Goal: Task Accomplishment & Management: Complete application form

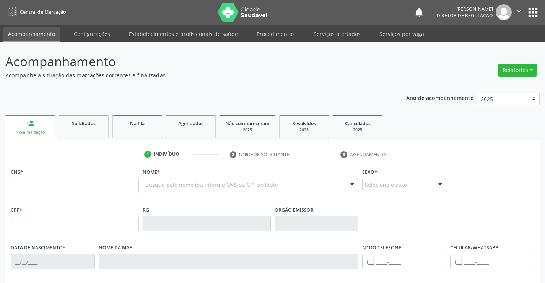
click at [43, 181] on input "text" at bounding box center [75, 185] width 128 height 15
type input "708 1005 1736 5234"
type input "0592184366"
type input "[DATE]"
type input "[PHONE_NUMBER]"
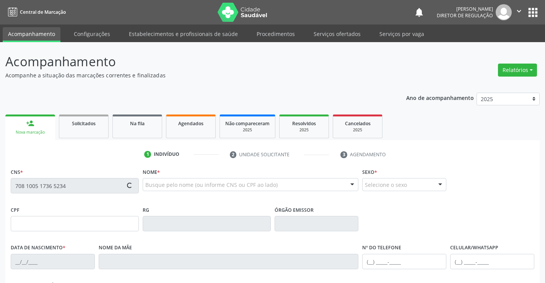
type input "[PHONE_NUMBER]"
type input "638.420.925-04"
type input "SN"
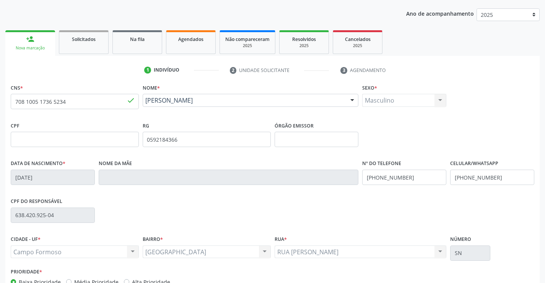
scroll to position [132, 0]
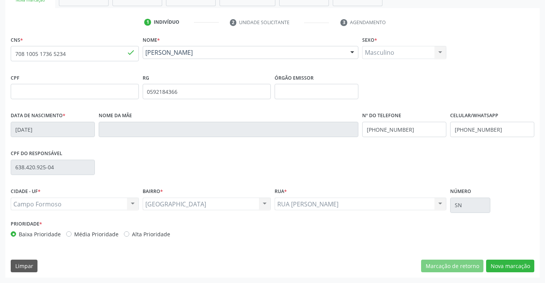
click at [510, 255] on div "CNS * 708 1005 1736 5234 done Nome * [PERSON_NAME] [PERSON_NAME] CNS: 708 1005 …" at bounding box center [272, 155] width 535 height 243
click at [510, 260] on button "Nova marcação" at bounding box center [510, 265] width 48 height 13
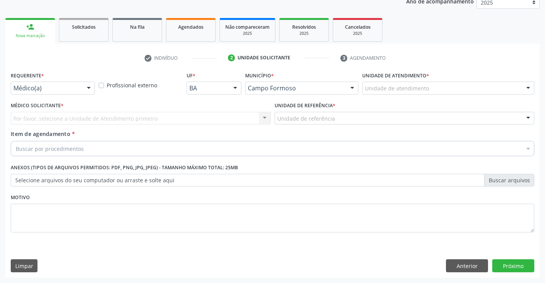
scroll to position [96, 0]
click at [83, 86] on div at bounding box center [88, 88] width 11 height 13
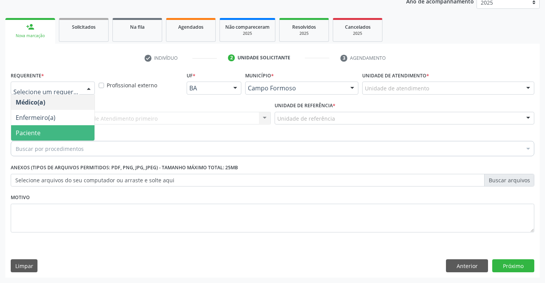
click at [67, 131] on span "Paciente" at bounding box center [52, 132] width 83 height 15
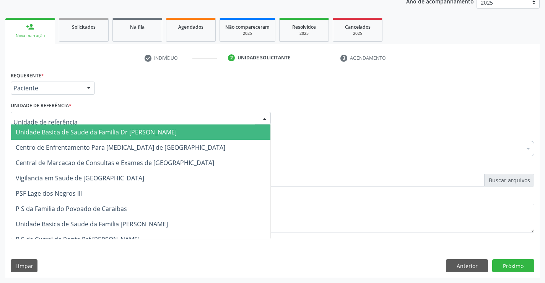
click at [127, 122] on div at bounding box center [141, 118] width 260 height 13
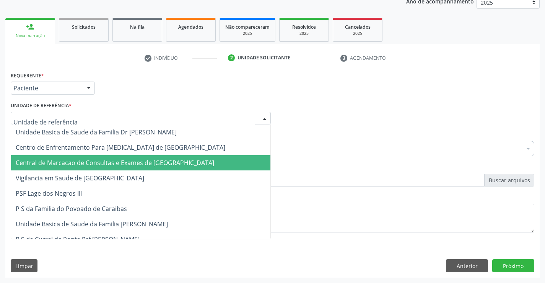
click at [124, 158] on span "Central de Marcacao de Consultas e Exames de [GEOGRAPHIC_DATA]" at bounding box center [140, 162] width 259 height 15
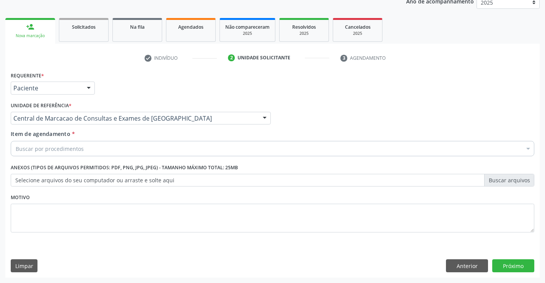
click at [136, 148] on div "Buscar por procedimentos" at bounding box center [273, 148] width 524 height 15
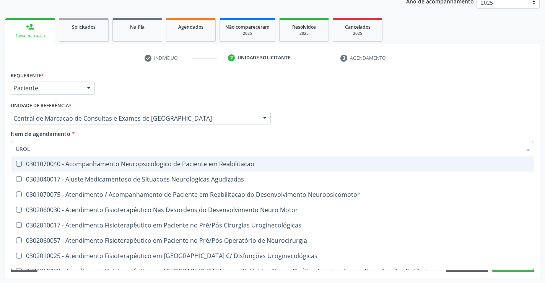
type input "UROLO"
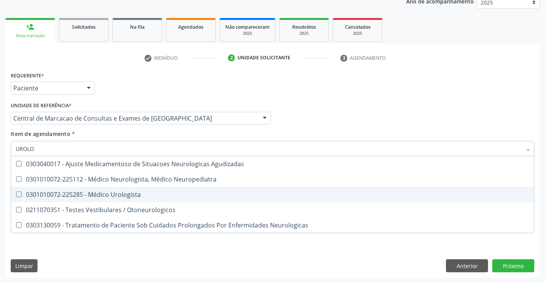
click at [136, 191] on div "0301010072-225285 - Médico Urologista" at bounding box center [273, 194] width 514 height 6
checkbox Urologista "true"
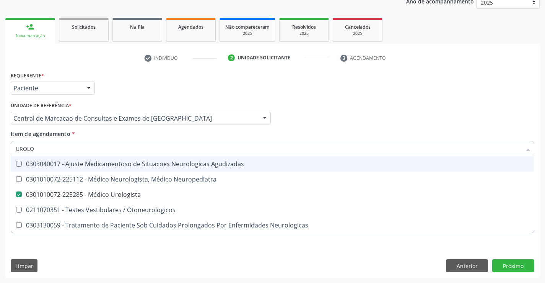
click at [394, 121] on div "Médico Solicitante Por favor, selecione a Unidade de Atendimento primeiro Nenhu…" at bounding box center [273, 115] width 528 height 30
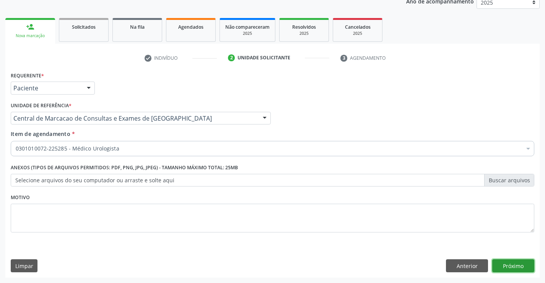
click at [512, 269] on button "Próximo" at bounding box center [513, 265] width 42 height 13
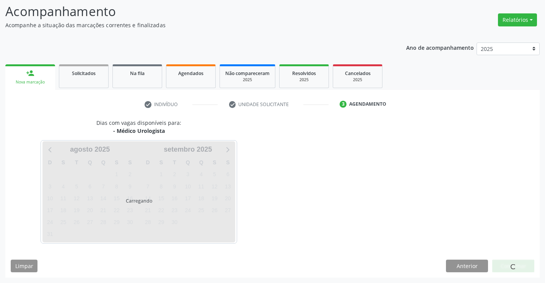
scroll to position [50, 0]
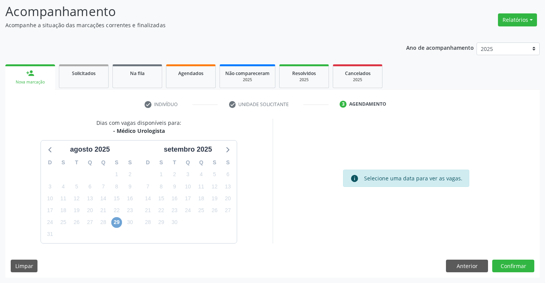
click at [118, 219] on span "29" at bounding box center [116, 222] width 11 height 11
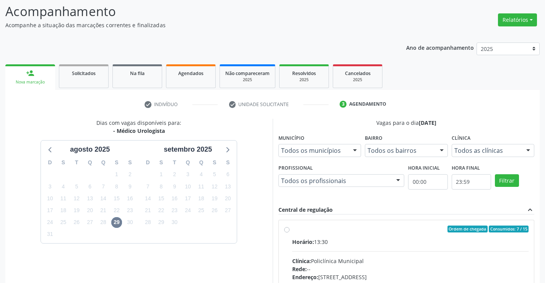
click at [290, 232] on input "Ordem de chegada Consumidos: 7 / 15 Horário: 13:30 Clínica: Policlínica Municip…" at bounding box center [286, 228] width 5 height 7
radio input "true"
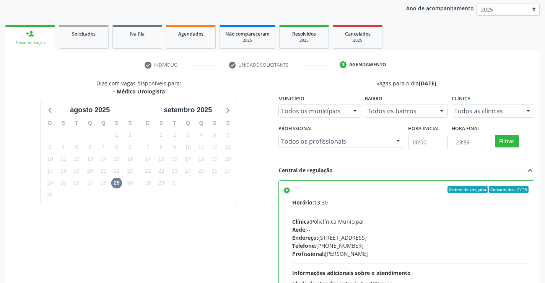
scroll to position [165, 0]
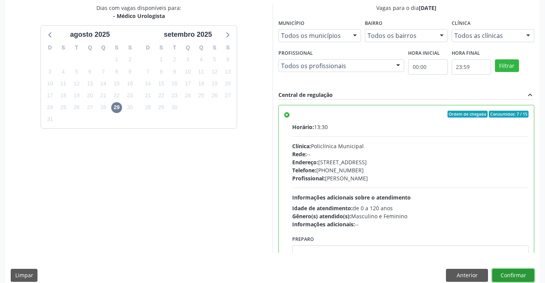
click at [515, 273] on button "Confirmar" at bounding box center [513, 275] width 42 height 13
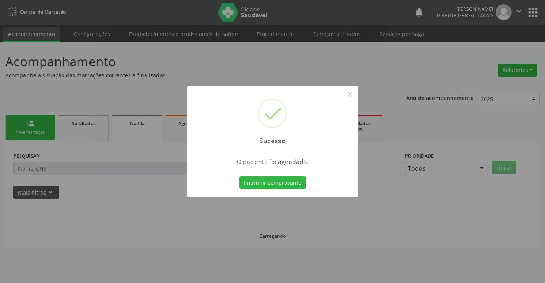
scroll to position [0, 0]
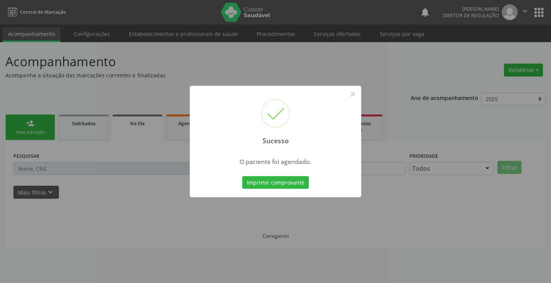
click at [242, 176] on button "Imprimir comprovante" at bounding box center [275, 182] width 67 height 13
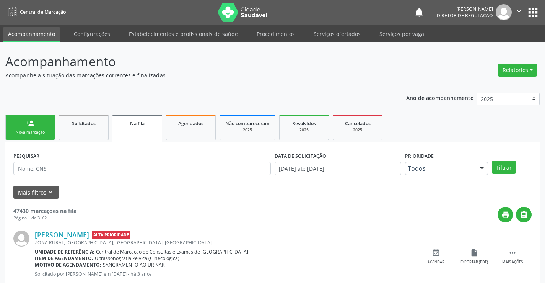
click at [17, 122] on link "person_add Nova marcação" at bounding box center [30, 127] width 50 height 26
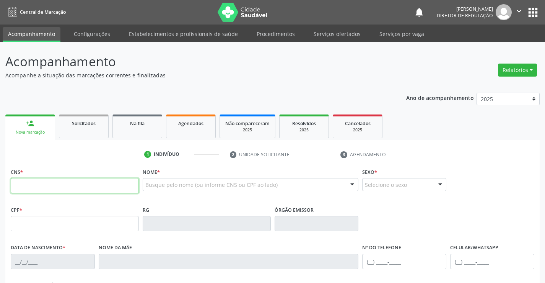
click at [47, 187] on input "text" at bounding box center [75, 185] width 128 height 15
type input "705 8034 8422 1435"
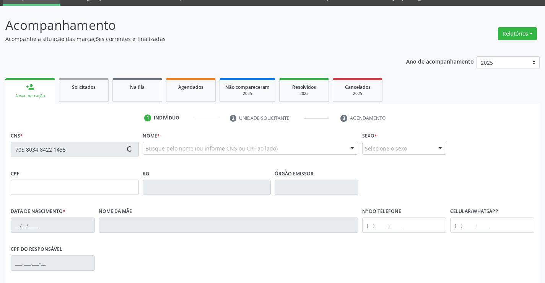
type input "[DATE]"
type input "[PHONE_NUMBER]"
type input "S/N"
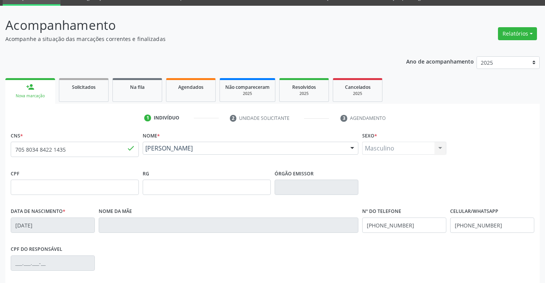
scroll to position [132, 0]
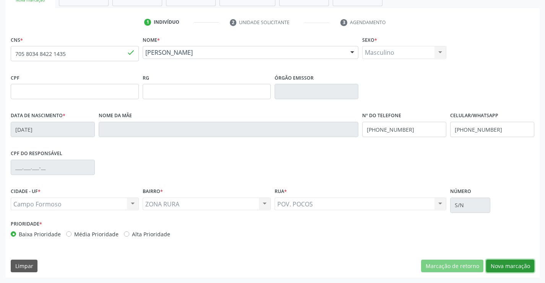
click at [500, 263] on button "Nova marcação" at bounding box center [510, 265] width 48 height 13
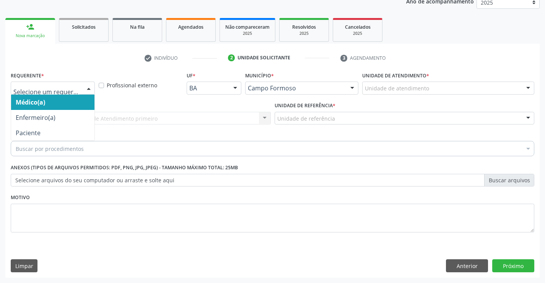
click at [84, 89] on div at bounding box center [88, 88] width 11 height 13
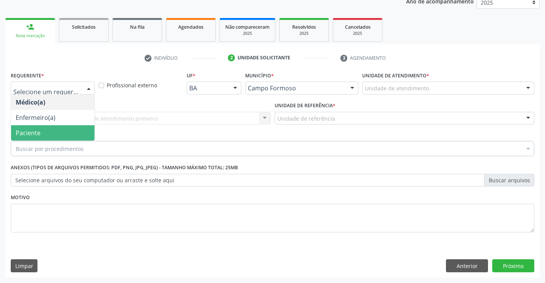
click at [64, 135] on span "Paciente" at bounding box center [52, 132] width 83 height 15
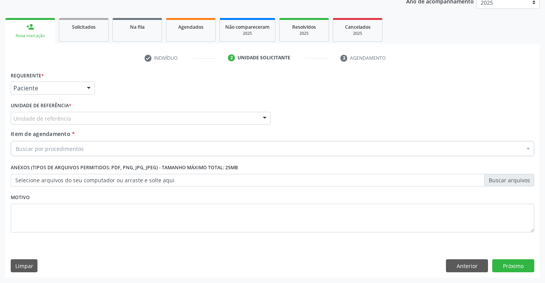
click at [148, 120] on div "Unidade de referência" at bounding box center [141, 118] width 260 height 13
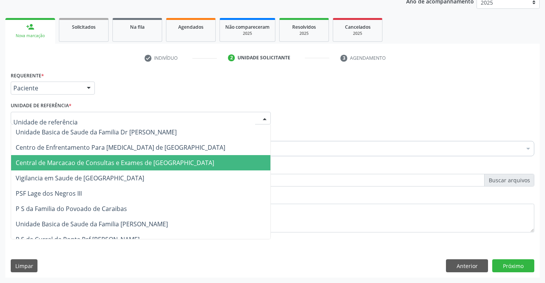
click at [156, 162] on span "Central de Marcacao de Consultas e Exames de [GEOGRAPHIC_DATA]" at bounding box center [115, 162] width 199 height 8
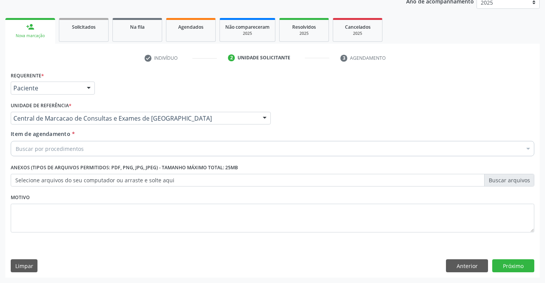
click at [166, 151] on div "Buscar por procedimentos" at bounding box center [273, 148] width 524 height 15
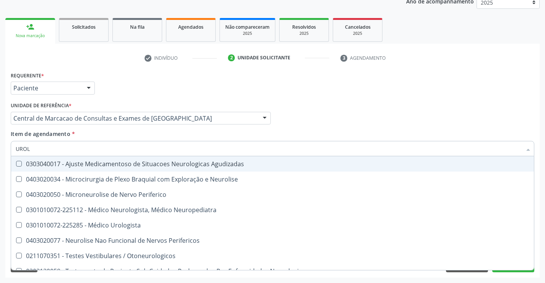
type input "UROLO"
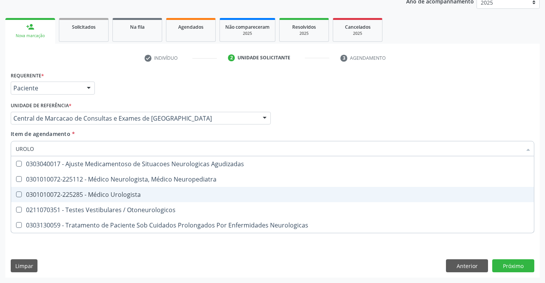
click at [126, 189] on span "0301010072-225285 - Médico Urologista" at bounding box center [272, 194] width 523 height 15
checkbox Urologista "true"
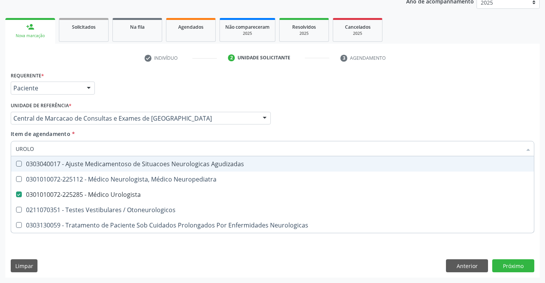
click at [264, 134] on div "Item de agendamento * [PERSON_NAME] seleção 0303040017 - Ajuste Medicamentoso d…" at bounding box center [273, 142] width 524 height 24
checkbox Neuropediatra "true"
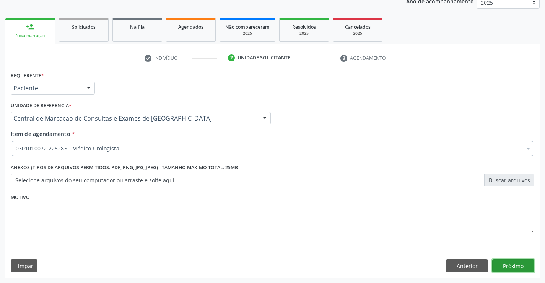
click at [531, 267] on button "Próximo" at bounding box center [513, 265] width 42 height 13
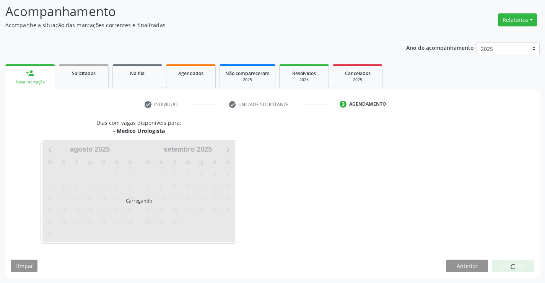
scroll to position [50, 0]
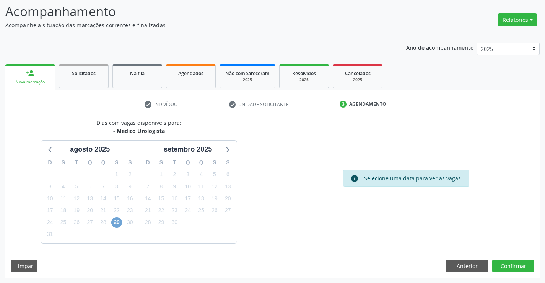
click at [114, 222] on span "29" at bounding box center [116, 222] width 11 height 11
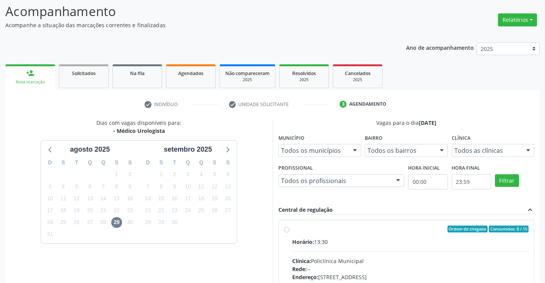
click at [368, 234] on label "Ordem de chegada Consumidos: 8 / 15 Horário: 13:30 Clínica: Policlínica Municip…" at bounding box center [410, 283] width 237 height 117
click at [290, 232] on input "Ordem de chegada Consumidos: 8 / 15 Horário: 13:30 Clínica: Policlínica Municip…" at bounding box center [286, 228] width 5 height 7
radio input "true"
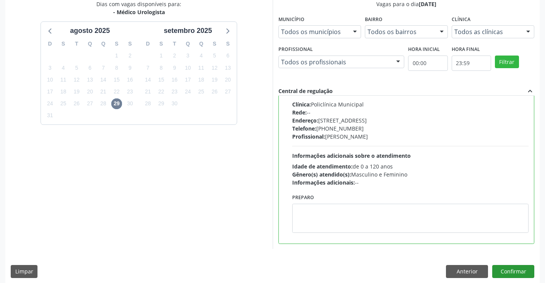
scroll to position [174, 0]
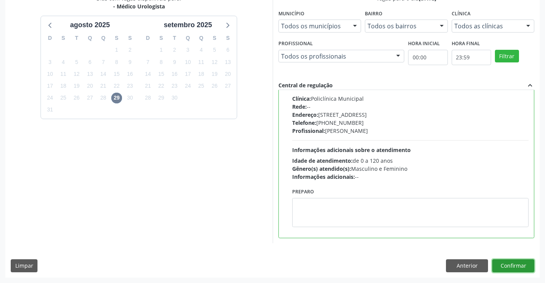
click at [530, 269] on button "Confirmar" at bounding box center [513, 265] width 42 height 13
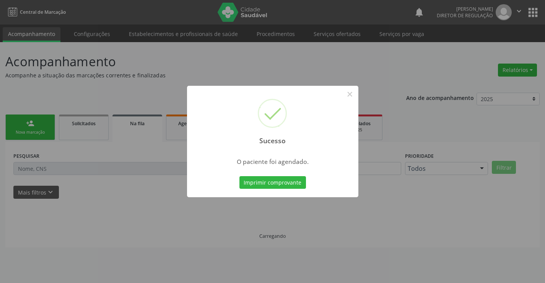
scroll to position [0, 0]
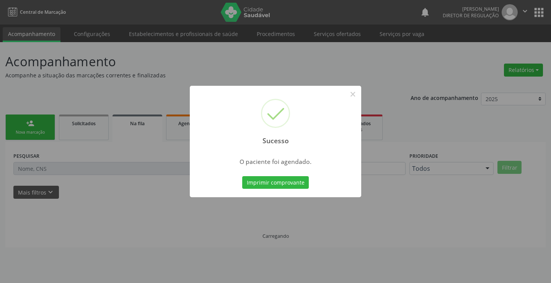
click at [242, 176] on button "Imprimir comprovante" at bounding box center [275, 182] width 67 height 13
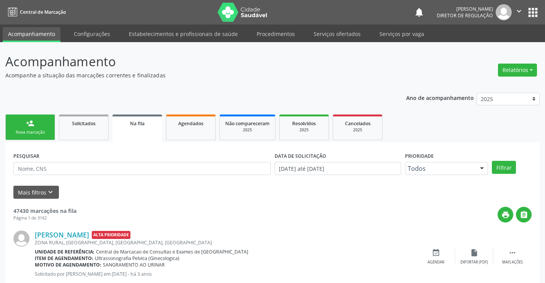
click at [33, 125] on div "person_add" at bounding box center [30, 123] width 8 height 8
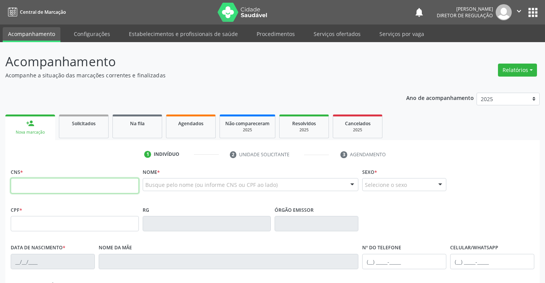
click at [41, 193] on input "text" at bounding box center [75, 185] width 128 height 15
type input "700 5017 4911 1055"
type input "2065276088"
type input "[DATE]"
type input "[PHONE_NUMBER]"
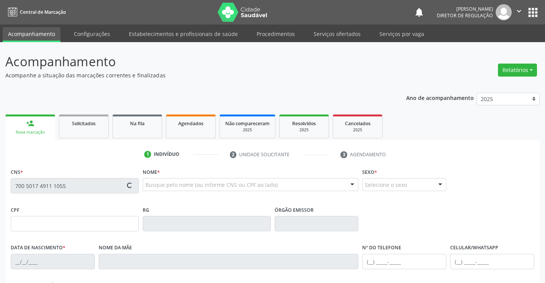
type input "[PHONE_NUMBER]"
type input "600.502.415-91"
type input "S/N"
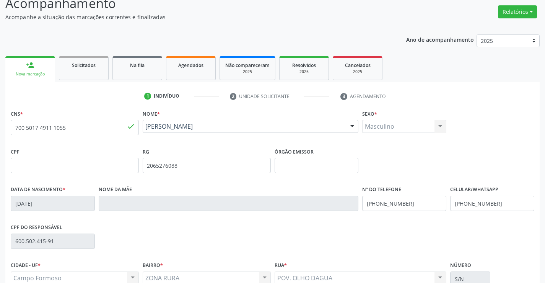
scroll to position [132, 0]
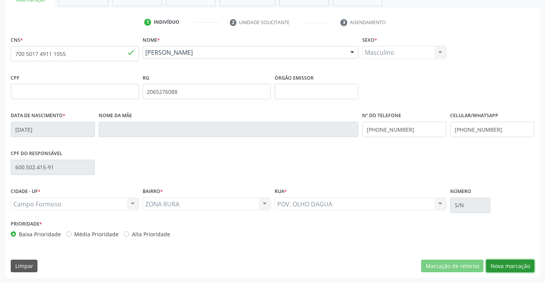
click at [512, 266] on button "Nova marcação" at bounding box center [510, 265] width 48 height 13
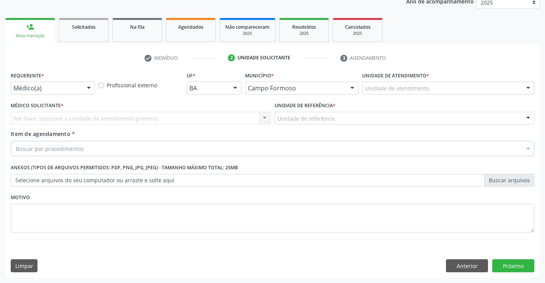
click at [87, 91] on div at bounding box center [88, 88] width 11 height 13
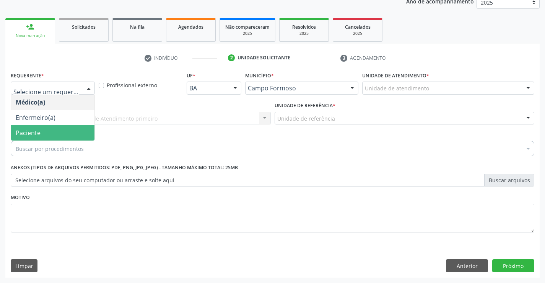
drag, startPoint x: 63, startPoint y: 123, endPoint x: 59, endPoint y: 130, distance: 8.9
click at [59, 130] on ul "Médico(a) Enfermeiro(a) Paciente Nenhum resultado encontrado para: " " Não há n…" at bounding box center [52, 118] width 83 height 46
click at [59, 130] on span "Paciente" at bounding box center [52, 132] width 83 height 15
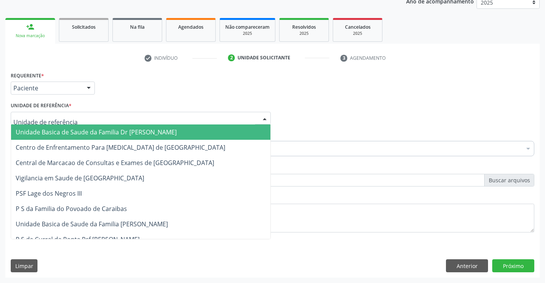
click at [152, 118] on div at bounding box center [141, 118] width 260 height 13
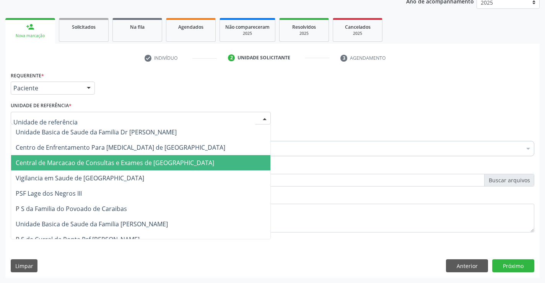
drag, startPoint x: 153, startPoint y: 154, endPoint x: 153, endPoint y: 160, distance: 6.1
click at [153, 160] on span "Central de Marcacao de Consultas e Exames de [GEOGRAPHIC_DATA]" at bounding box center [115, 162] width 199 height 8
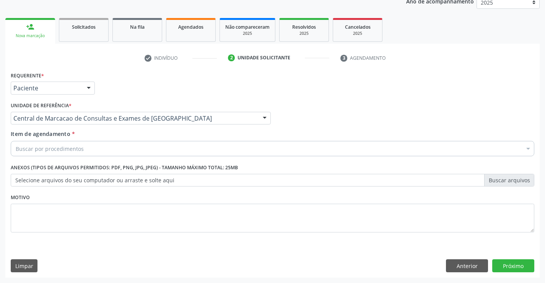
click at [185, 153] on div "Buscar por procedimentos" at bounding box center [273, 148] width 524 height 15
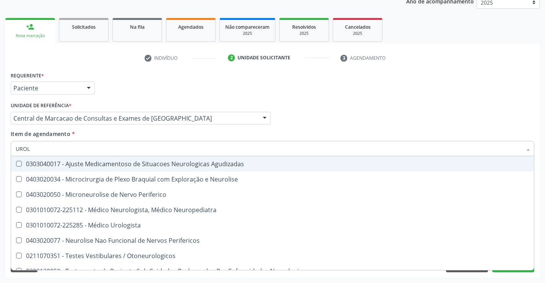
type input "UROLO"
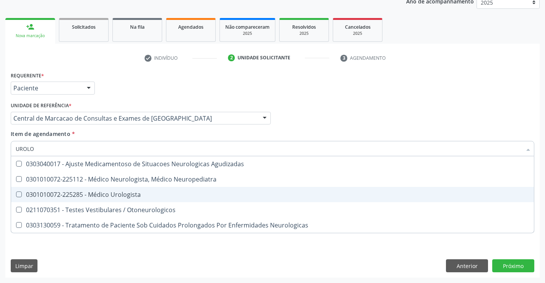
click at [171, 191] on span "0301010072-225285 - Médico Urologista" at bounding box center [272, 194] width 523 height 15
checkbox Urologista "true"
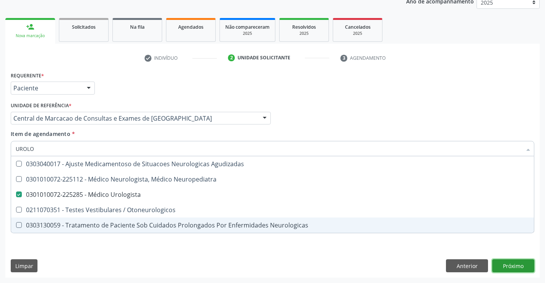
click at [518, 271] on button "Próximo" at bounding box center [513, 265] width 42 height 13
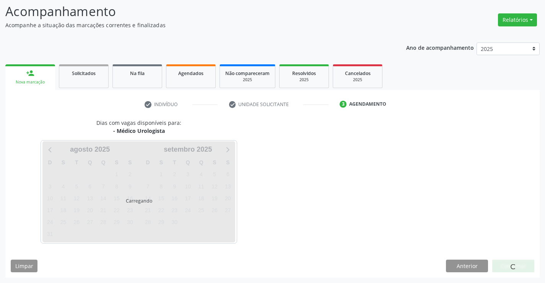
scroll to position [50, 0]
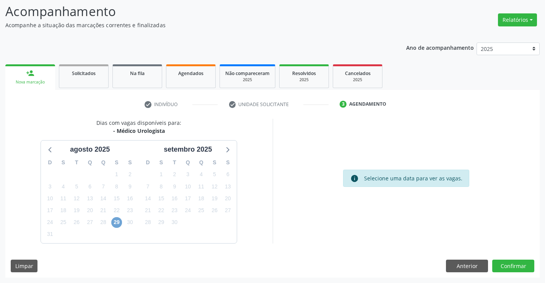
click at [117, 222] on span "29" at bounding box center [116, 222] width 11 height 11
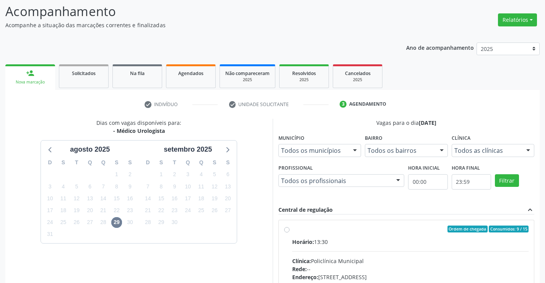
click at [374, 243] on div "Horário: 13:30" at bounding box center [410, 242] width 237 height 8
click at [290, 232] on input "Ordem de chegada Consumidos: 9 / 15 Horário: 13:30 Clínica: Policlínica Municip…" at bounding box center [286, 228] width 5 height 7
radio input "true"
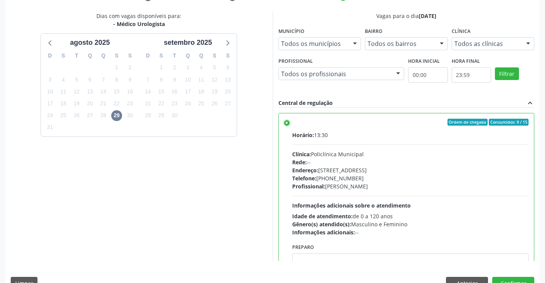
scroll to position [174, 0]
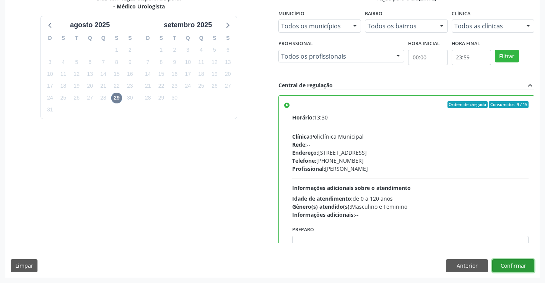
click at [517, 265] on button "Confirmar" at bounding box center [513, 265] width 42 height 13
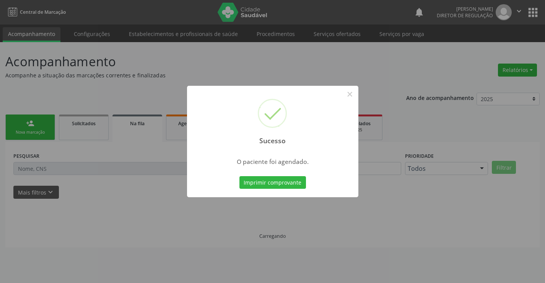
scroll to position [0, 0]
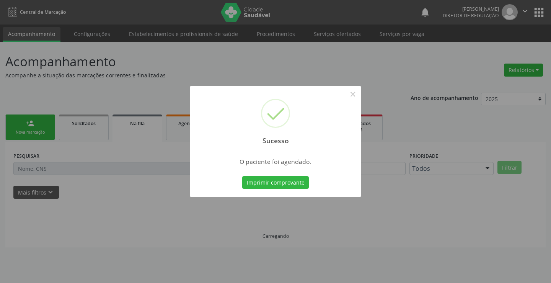
click at [242, 176] on button "Imprimir comprovante" at bounding box center [275, 182] width 67 height 13
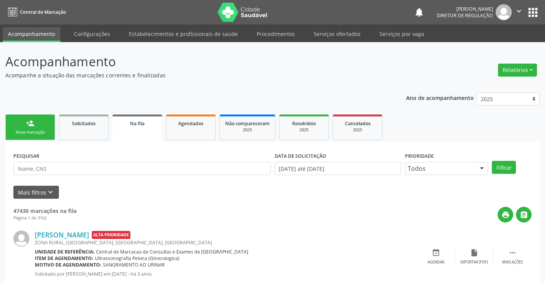
click at [26, 128] on link "person_add Nova marcação" at bounding box center [30, 127] width 50 height 26
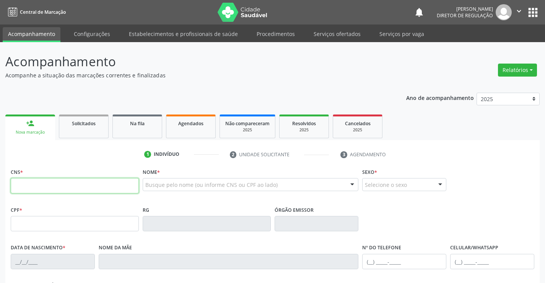
click at [52, 188] on input "text" at bounding box center [75, 185] width 128 height 15
type input "702 1077 2444 1499"
type input "[DATE]"
type input "[PHONE_NUMBER]"
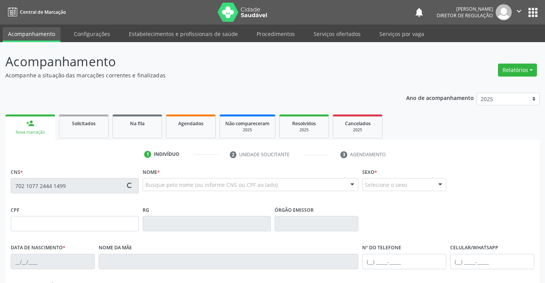
type input "S/N"
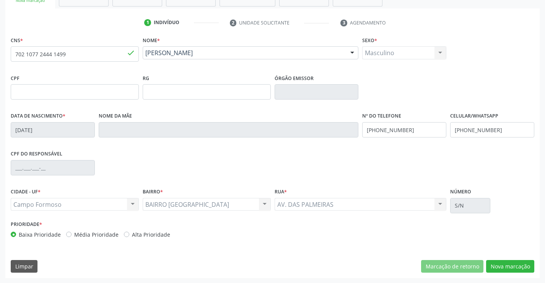
scroll to position [132, 0]
click at [509, 269] on button "Nova marcação" at bounding box center [510, 265] width 48 height 13
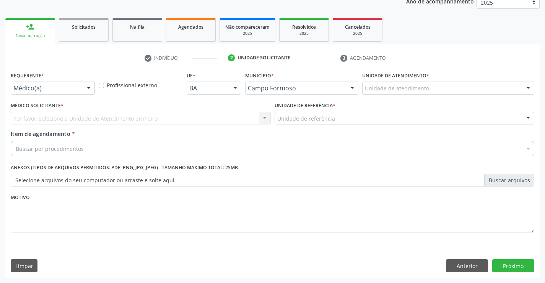
click at [80, 85] on div "Médico(a)" at bounding box center [53, 87] width 84 height 13
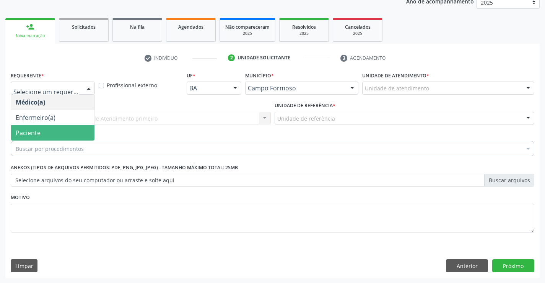
click at [72, 134] on span "Paciente" at bounding box center [52, 132] width 83 height 15
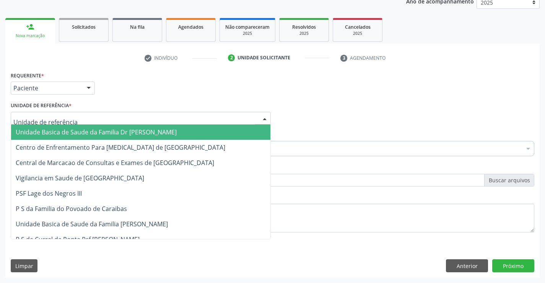
click at [147, 124] on div at bounding box center [141, 118] width 260 height 13
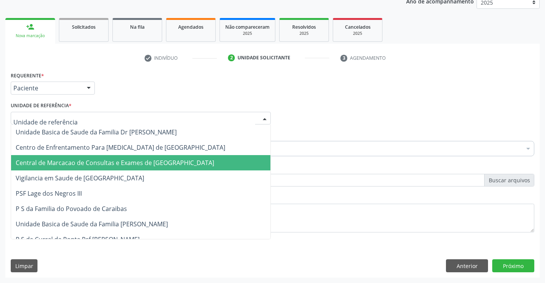
click at [152, 169] on span "Central de Marcacao de Consultas e Exames de [GEOGRAPHIC_DATA]" at bounding box center [140, 162] width 259 height 15
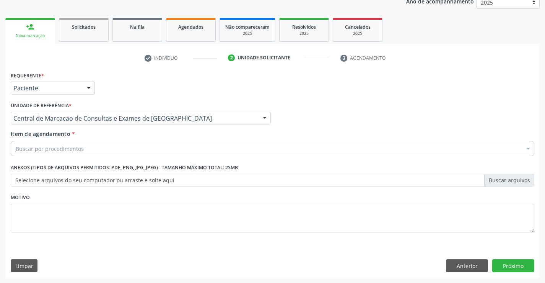
click at [184, 150] on div "Buscar por procedimentos" at bounding box center [273, 148] width 524 height 15
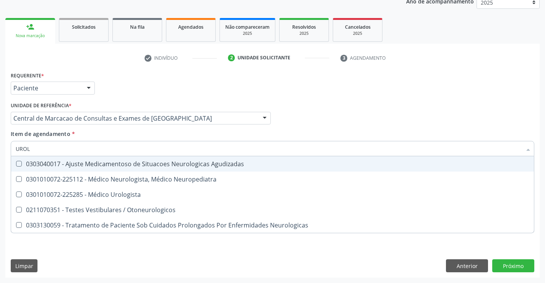
type input "UROLO"
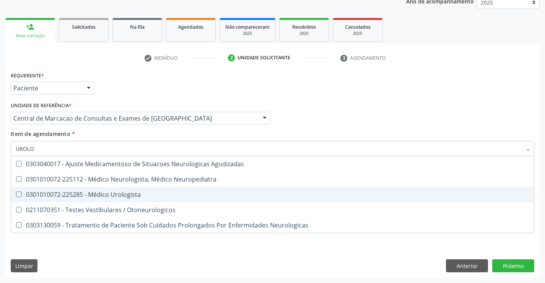
click at [153, 194] on div "0301010072-225285 - Médico Urologista" at bounding box center [273, 194] width 514 height 6
checkbox Urologista "true"
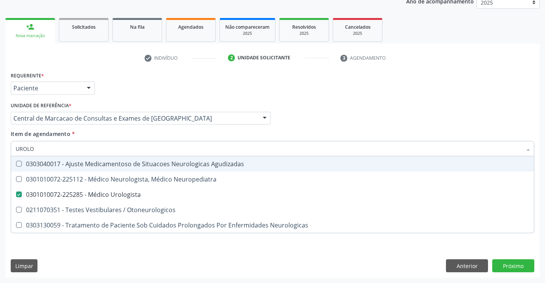
click at [451, 112] on div "Médico Solicitante Por favor, selecione a Unidade de Atendimento primeiro Nenhu…" at bounding box center [273, 115] width 528 height 30
checkbox Neuropediatra "true"
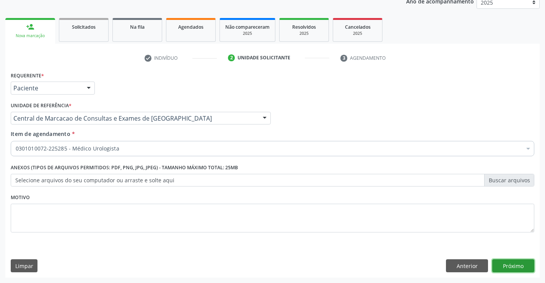
click at [510, 262] on button "Próximo" at bounding box center [513, 265] width 42 height 13
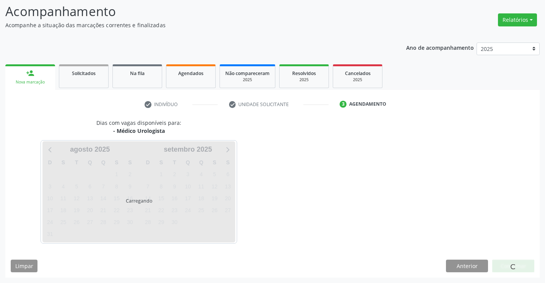
scroll to position [50, 0]
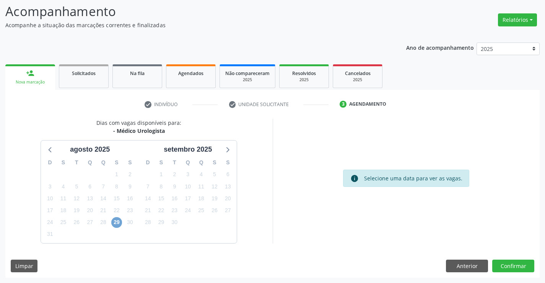
click at [117, 220] on span "29" at bounding box center [116, 222] width 11 height 11
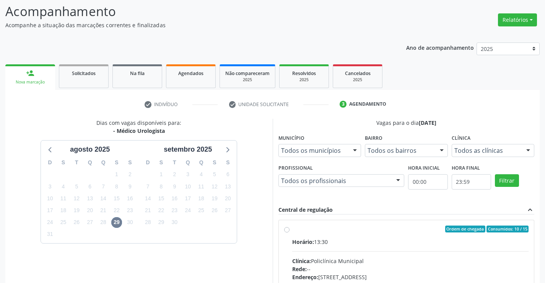
click at [350, 237] on label "Ordem de chegada Consumidos: 10 / 15 Horário: 13:30 Clínica: Policlínica Munici…" at bounding box center [410, 283] width 237 height 117
click at [290, 232] on input "Ordem de chegada Consumidos: 10 / 15 Horário: 13:30 Clínica: Policlínica Munici…" at bounding box center [286, 228] width 5 height 7
radio input "true"
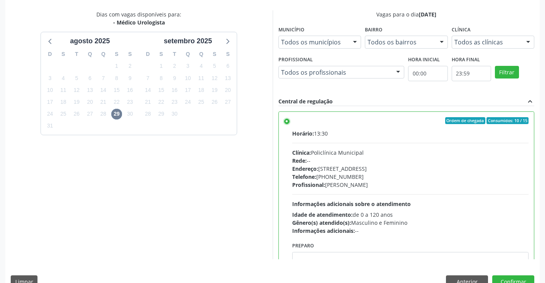
scroll to position [174, 0]
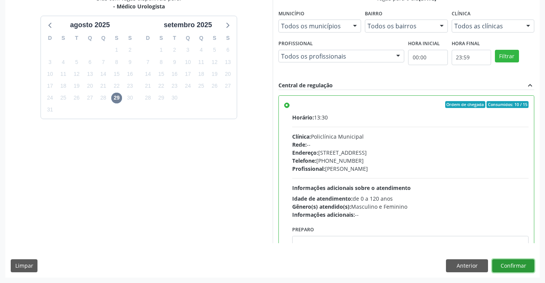
click at [526, 262] on button "Confirmar" at bounding box center [513, 265] width 42 height 13
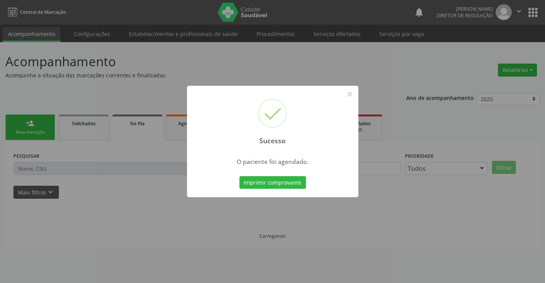
scroll to position [0, 0]
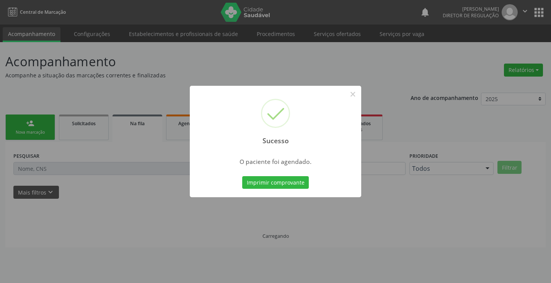
click at [242, 176] on button "Imprimir comprovante" at bounding box center [275, 182] width 67 height 13
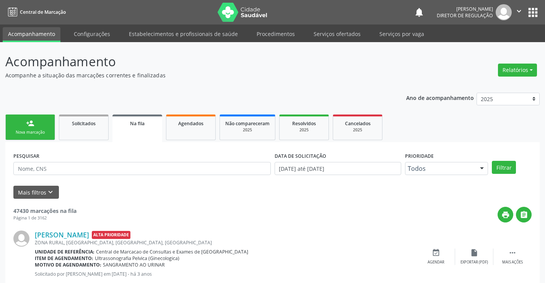
click at [36, 123] on link "person_add Nova marcação" at bounding box center [30, 127] width 50 height 26
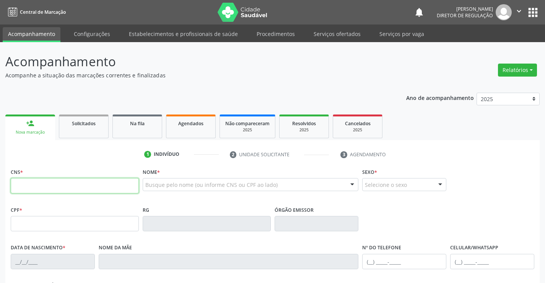
click at [44, 186] on input "text" at bounding box center [75, 185] width 128 height 15
type input "705 4024 6861 6792"
type input "638.298.865-00"
type input "2154453333"
type input "SSPBA"
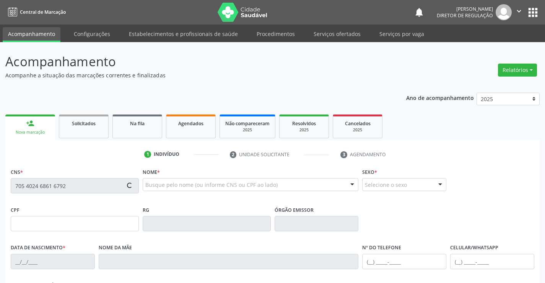
type input "[DATE]"
type input "[PHONE_NUMBER]"
type input "638.298.865-00"
type input "SN"
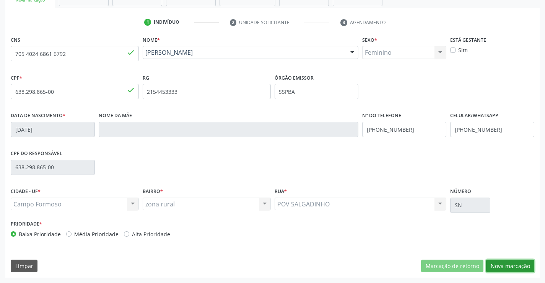
click at [522, 269] on button "Nova marcação" at bounding box center [510, 265] width 48 height 13
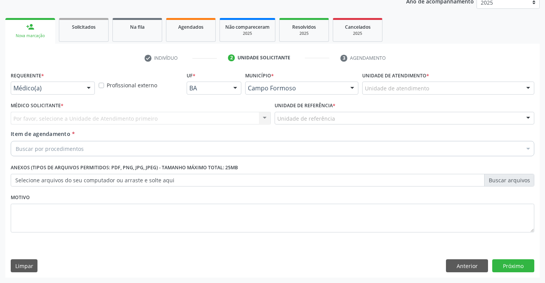
scroll to position [96, 0]
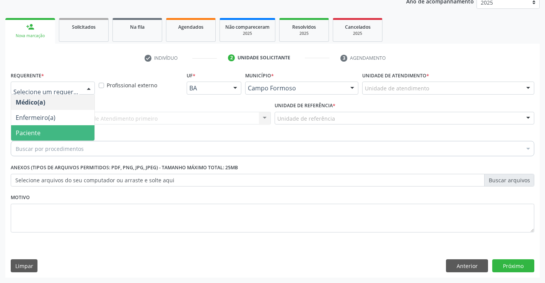
click at [64, 130] on span "Paciente" at bounding box center [52, 132] width 83 height 15
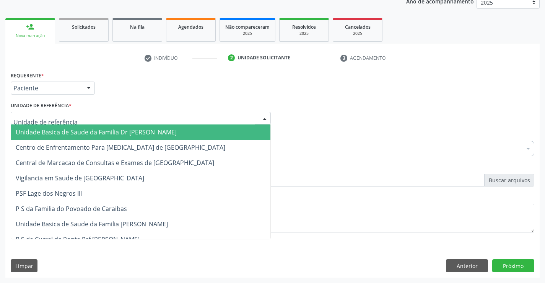
click at [111, 121] on div at bounding box center [141, 118] width 260 height 13
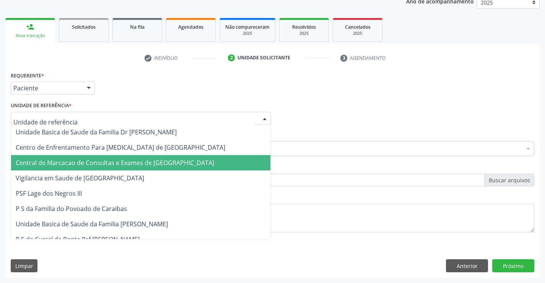
click at [122, 155] on span "Central de Marcacao de Consultas e Exames de [GEOGRAPHIC_DATA]" at bounding box center [140, 162] width 259 height 15
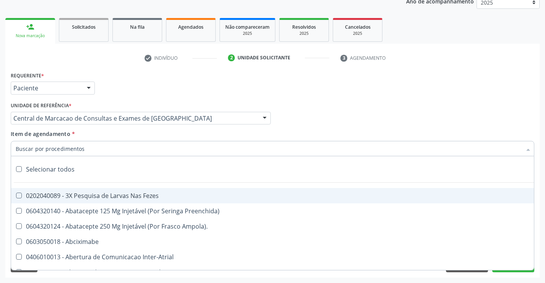
click at [134, 152] on div at bounding box center [273, 148] width 524 height 15
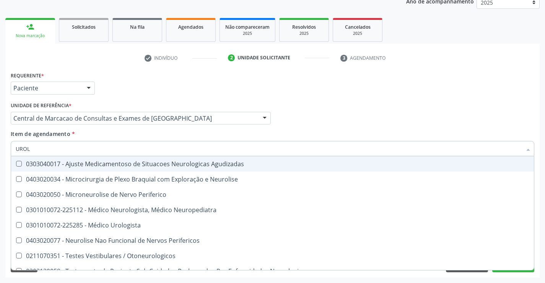
type input "UROLO"
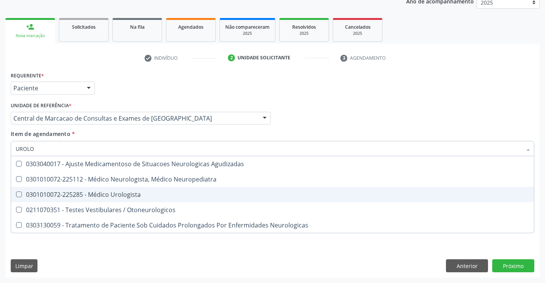
click at [127, 189] on span "0301010072-225285 - Médico Urologista" at bounding box center [272, 194] width 523 height 15
checkbox Urologista "true"
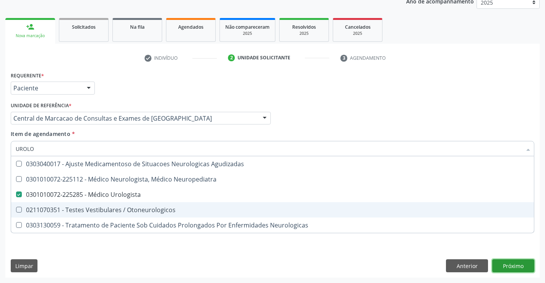
click at [513, 266] on div "Requerente * Paciente Médico(a) Enfermeiro(a) Paciente Nenhum resultado encontr…" at bounding box center [272, 174] width 535 height 208
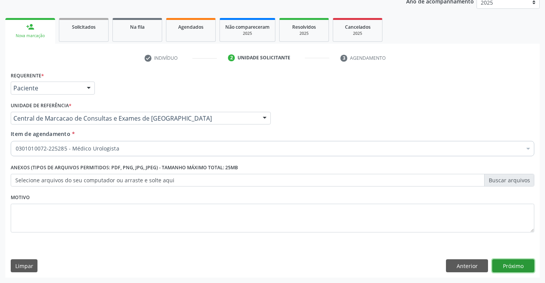
click at [498, 267] on button "Próximo" at bounding box center [513, 265] width 42 height 13
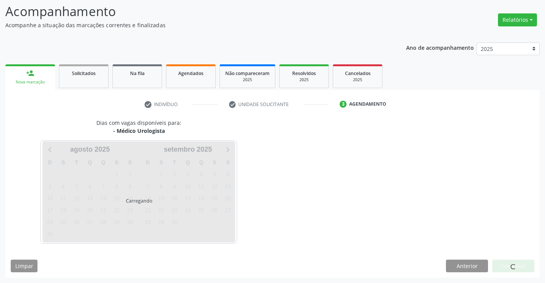
scroll to position [50, 0]
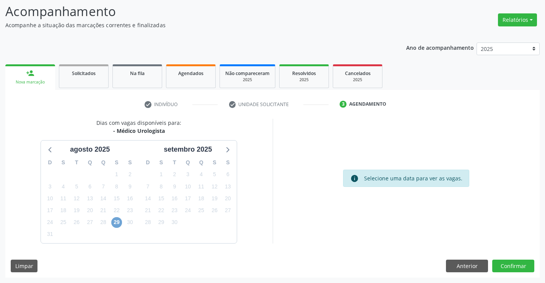
click at [116, 223] on span "29" at bounding box center [116, 222] width 11 height 11
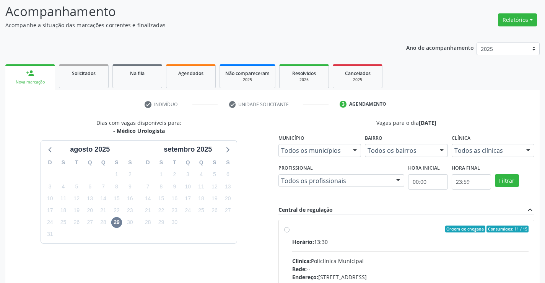
click at [404, 260] on div "Clínica: Policlínica Municipal" at bounding box center [410, 261] width 237 height 8
click at [290, 232] on input "Ordem de chegada Consumidos: 11 / 15 Horário: 13:30 Clínica: Policlínica Munici…" at bounding box center [286, 228] width 5 height 7
radio input "true"
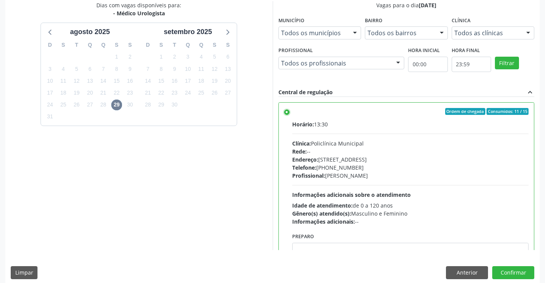
scroll to position [174, 0]
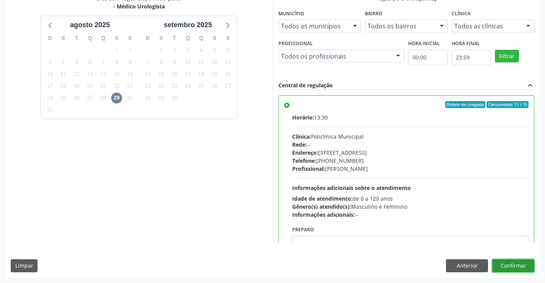
click at [516, 267] on button "Confirmar" at bounding box center [513, 265] width 42 height 13
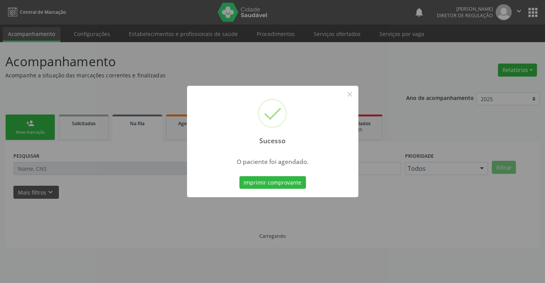
scroll to position [0, 0]
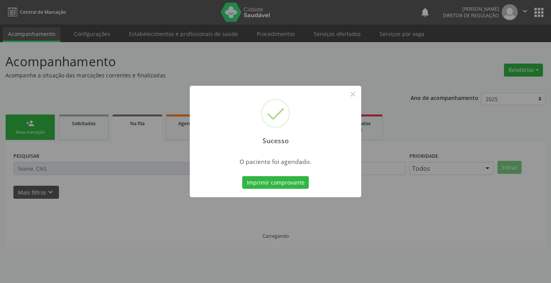
click at [242, 176] on button "Imprimir comprovante" at bounding box center [275, 182] width 67 height 13
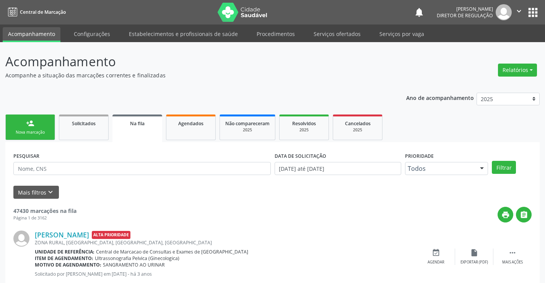
click at [21, 127] on link "person_add Nova marcação" at bounding box center [30, 127] width 50 height 26
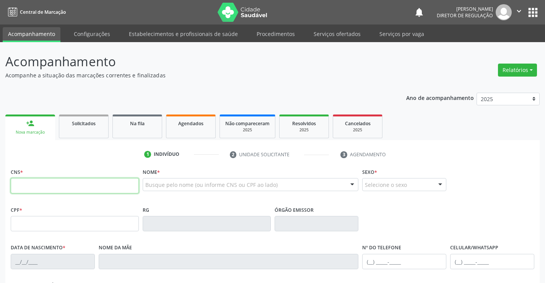
drag, startPoint x: 21, startPoint y: 127, endPoint x: 56, endPoint y: 185, distance: 67.8
click at [56, 185] on input "text" at bounding box center [75, 185] width 128 height 15
type input "708 4087 2543 9665"
type input "810.382.085-72"
type input "0500421145"
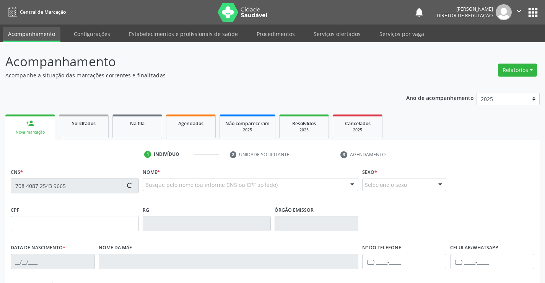
type input "[DATE]"
type input "[PHONE_NUMBER]"
type input "S/N"
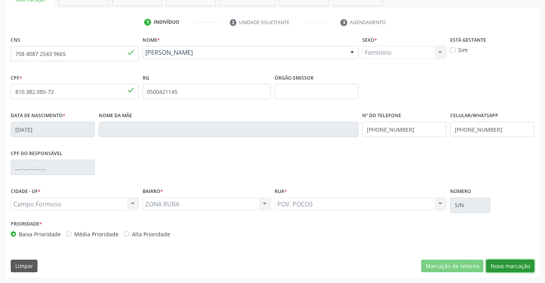
click at [511, 267] on button "Nova marcação" at bounding box center [510, 265] width 48 height 13
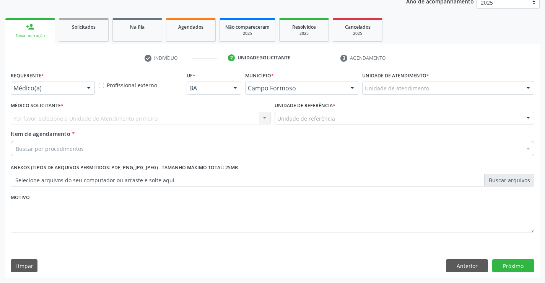
scroll to position [96, 0]
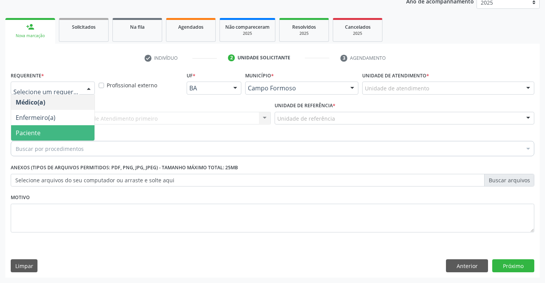
click at [70, 134] on span "Paciente" at bounding box center [52, 132] width 83 height 15
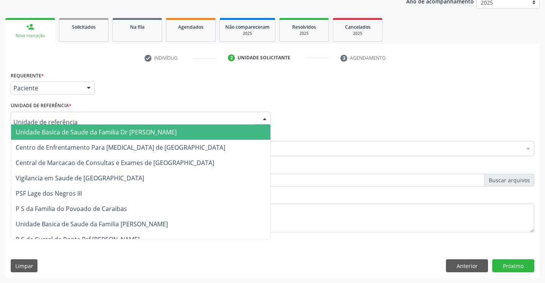
click at [135, 122] on div at bounding box center [141, 118] width 260 height 13
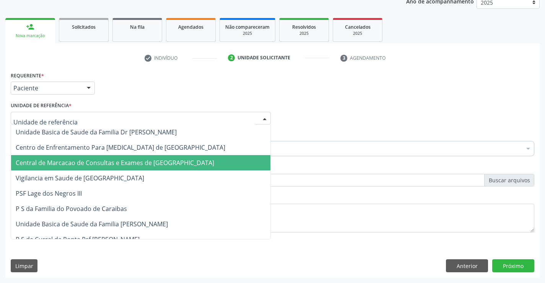
click at [134, 161] on span "Central de Marcacao de Consultas e Exames de [GEOGRAPHIC_DATA]" at bounding box center [115, 162] width 199 height 8
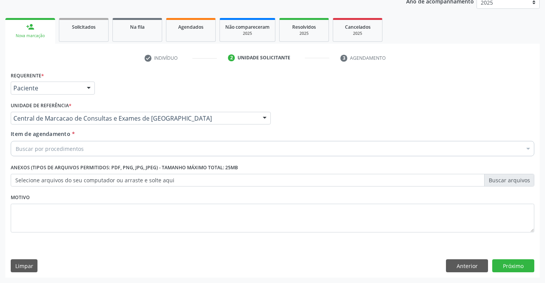
click at [161, 147] on div "Buscar por procedimentos" at bounding box center [273, 148] width 524 height 15
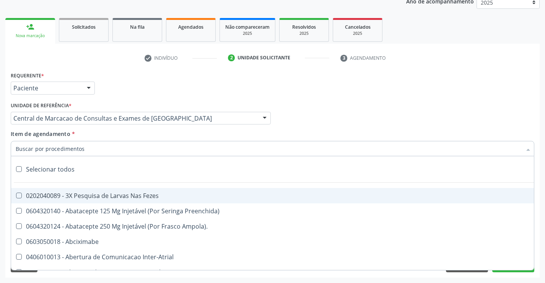
type input "V"
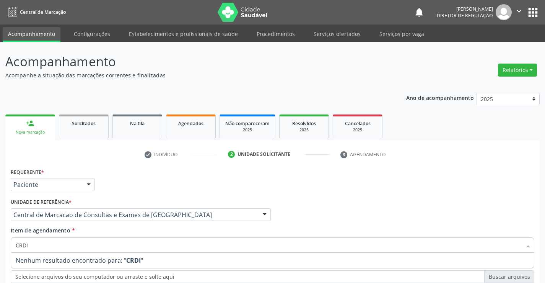
scroll to position [96, 0]
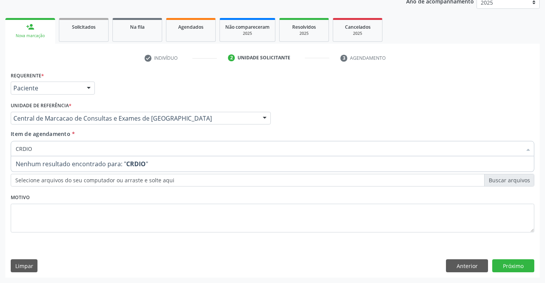
click at [19, 147] on input "CRDIO" at bounding box center [269, 148] width 506 height 15
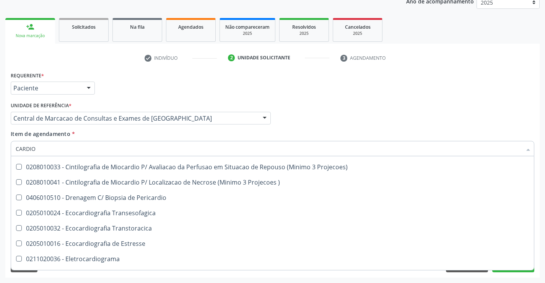
scroll to position [153, 0]
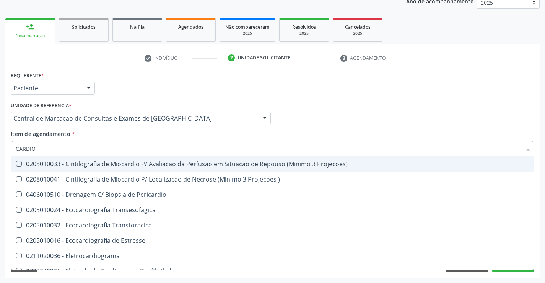
click at [102, 150] on input "CARDIO" at bounding box center [269, 148] width 506 height 15
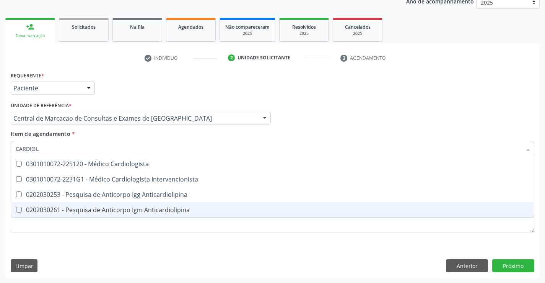
type input "CARDIOLO"
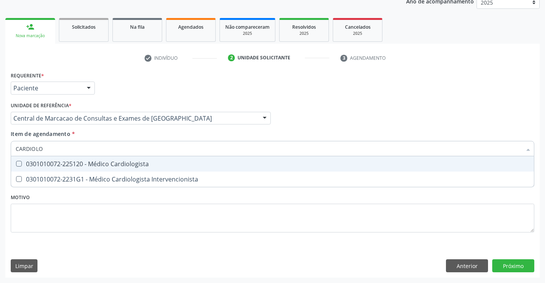
click at [104, 162] on div "0301010072-225120 - Médico Cardiologista" at bounding box center [273, 164] width 514 height 6
checkbox Cardiologista "true"
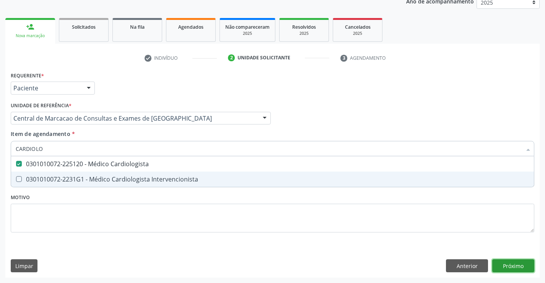
click at [516, 269] on div "Requerente * Paciente Médico(a) Enfermeiro(a) Paciente Nenhum resultado encontr…" at bounding box center [272, 174] width 535 height 208
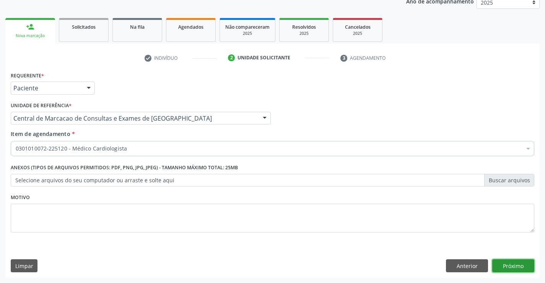
click at [508, 268] on button "Próximo" at bounding box center [513, 265] width 42 height 13
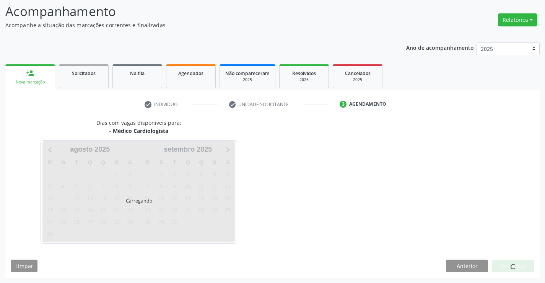
scroll to position [50, 0]
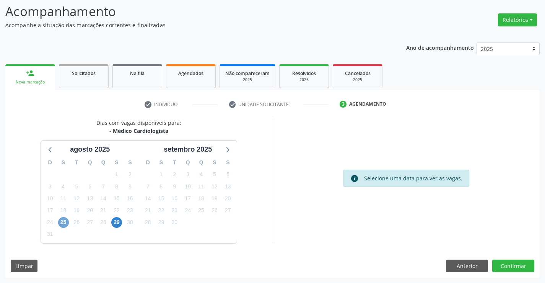
click at [62, 224] on span "25" at bounding box center [63, 222] width 11 height 11
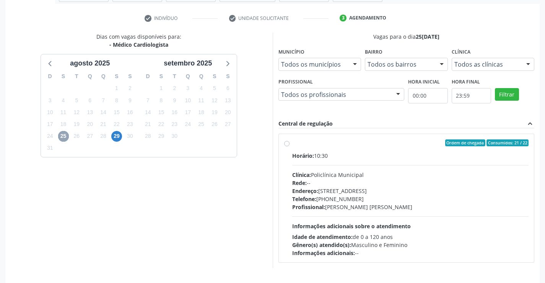
scroll to position [161, 0]
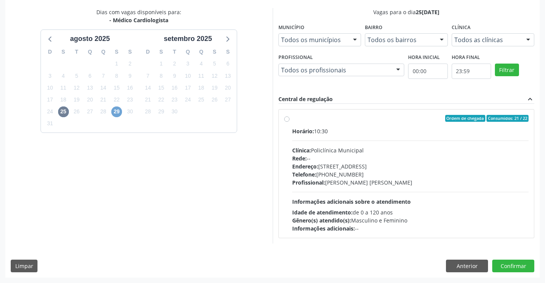
click at [122, 114] on span "29" at bounding box center [116, 111] width 11 height 11
click at [399, 156] on div "Rede: --" at bounding box center [410, 158] width 237 height 8
click at [290, 122] on input "Ordem de chegada Consumidos: 11 / 15 Horário: 08:30 Clínica: Policlínica Munici…" at bounding box center [286, 118] width 5 height 7
radio input "true"
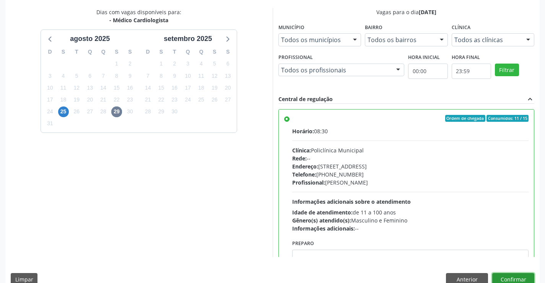
click at [505, 279] on button "Confirmar" at bounding box center [513, 279] width 42 height 13
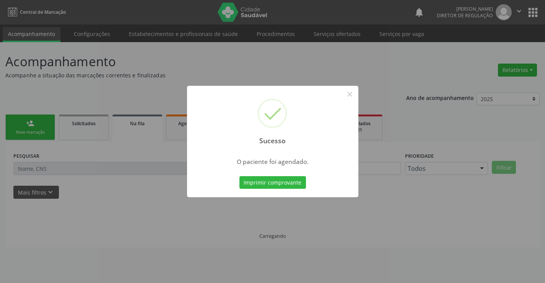
scroll to position [0, 0]
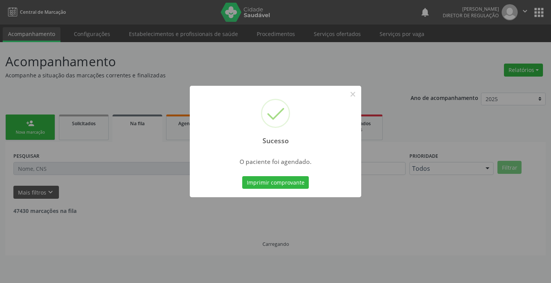
click at [242, 176] on button "Imprimir comprovante" at bounding box center [275, 182] width 67 height 13
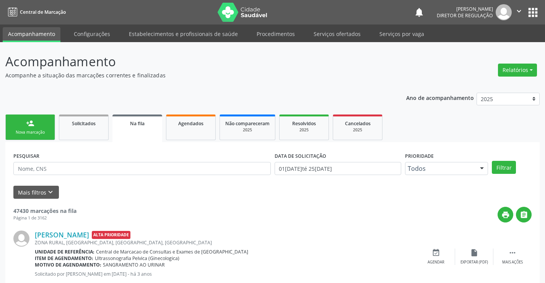
click at [32, 127] on div "person_add" at bounding box center [30, 123] width 8 height 8
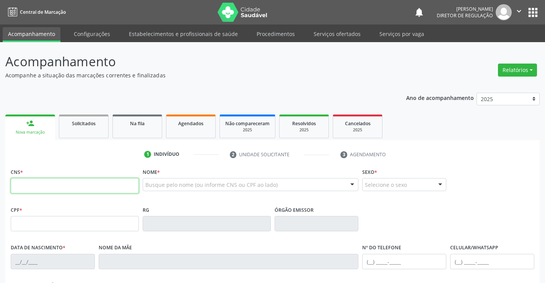
click at [49, 184] on input "text" at bounding box center [75, 185] width 128 height 15
type input "706 4096 7681 1386"
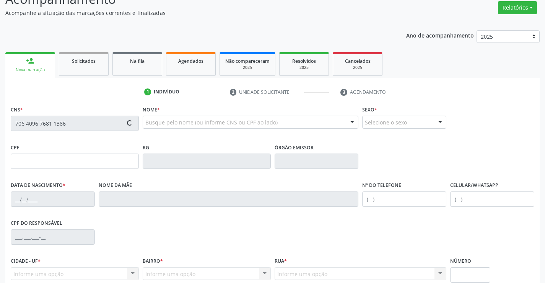
scroll to position [132, 0]
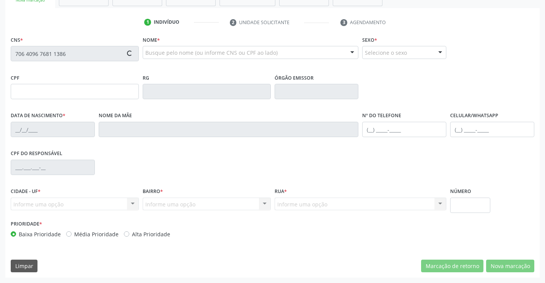
type input "0551149701"
type input "28/08/1960"
type input "(74) 99122-6018"
type input "871.826.705-00"
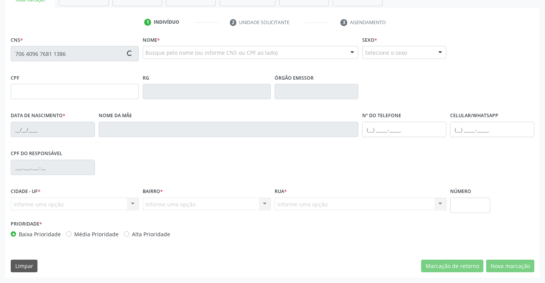
type input "SN"
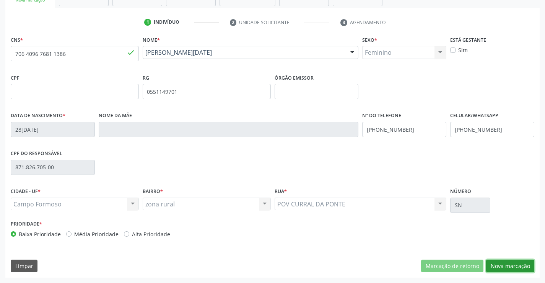
click at [517, 262] on button "Nova marcação" at bounding box center [510, 265] width 48 height 13
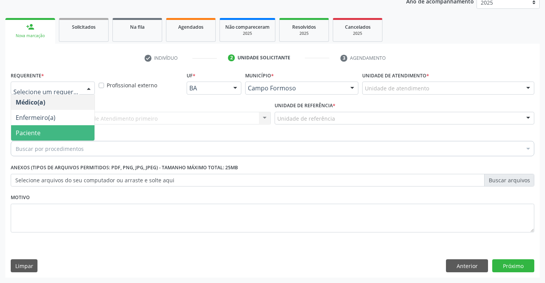
click at [63, 134] on span "Paciente" at bounding box center [52, 132] width 83 height 15
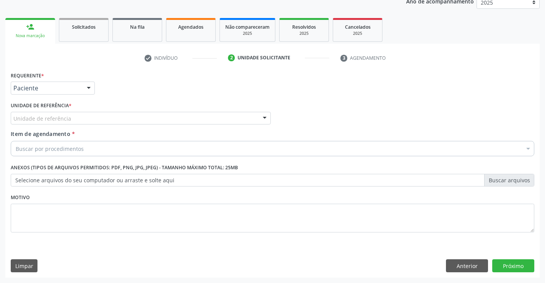
drag, startPoint x: 175, startPoint y: 116, endPoint x: 174, endPoint y: 130, distance: 14.2
click at [175, 117] on div "Unidade de referência" at bounding box center [141, 118] width 260 height 13
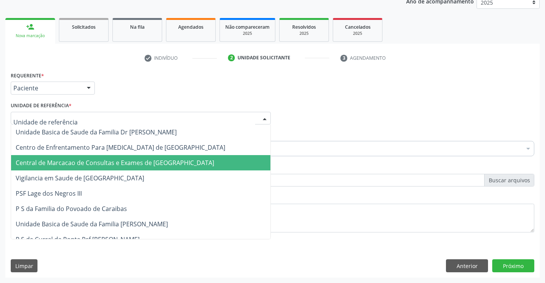
click at [167, 160] on span "Central de Marcacao de Consultas e Exames de [GEOGRAPHIC_DATA]" at bounding box center [115, 162] width 199 height 8
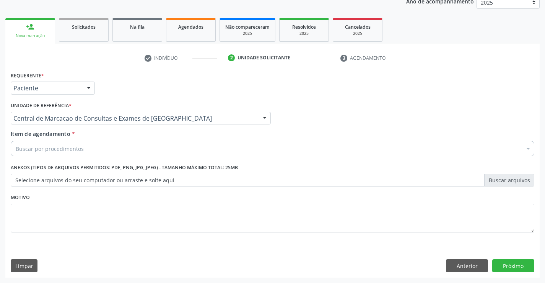
click at [199, 147] on div "Buscar por procedimentos" at bounding box center [273, 148] width 524 height 15
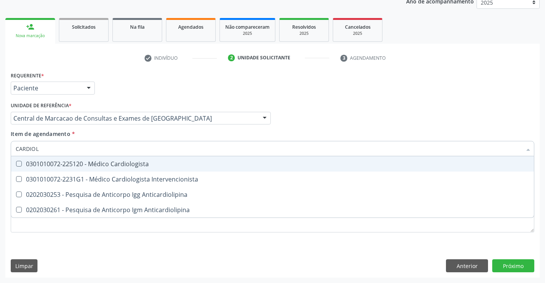
type input "CARDIOLO"
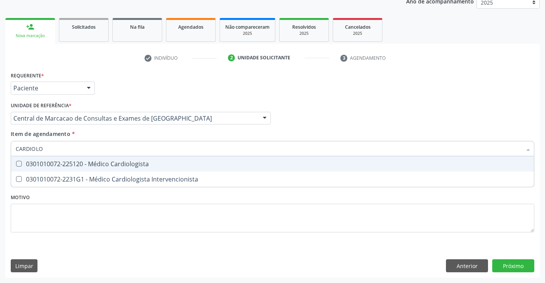
click at [185, 167] on div "0301010072-225120 - Médico Cardiologista" at bounding box center [273, 164] width 514 height 6
checkbox Cardiologista "true"
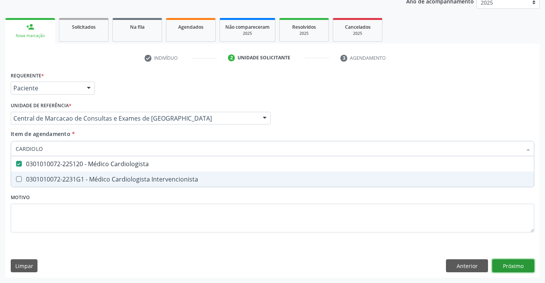
click at [524, 266] on div "Requerente * Paciente Médico(a) Enfermeiro(a) Paciente Nenhum resultado encontr…" at bounding box center [272, 174] width 535 height 208
checkbox Intervencionista "true"
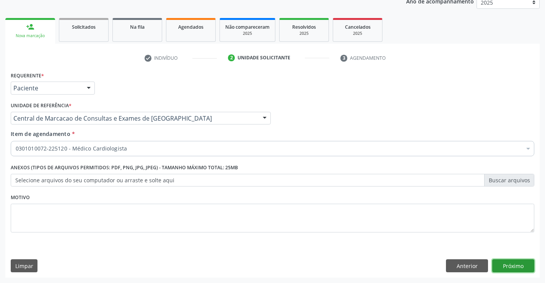
click at [516, 268] on button "Próximo" at bounding box center [513, 265] width 42 height 13
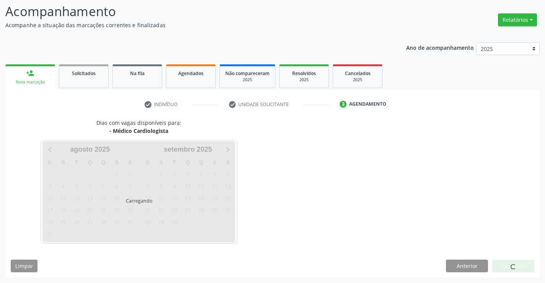
scroll to position [50, 0]
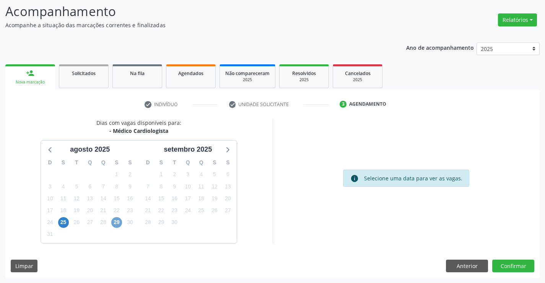
click at [116, 223] on span "29" at bounding box center [116, 222] width 11 height 11
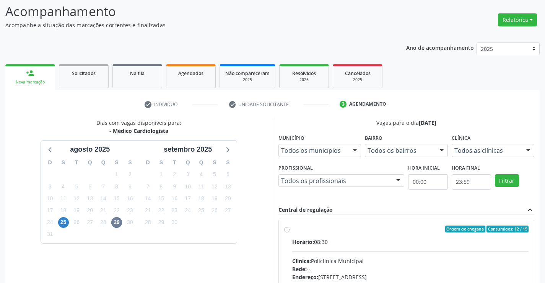
click at [383, 233] on label "Ordem de chegada Consumidos: 12 / 15 Horário: 08:30 Clínica: Policlínica Munici…" at bounding box center [410, 283] width 237 height 117
click at [290, 232] on input "Ordem de chegada Consumidos: 12 / 15 Horário: 08:30 Clínica: Policlínica Munici…" at bounding box center [286, 228] width 5 height 7
radio input "true"
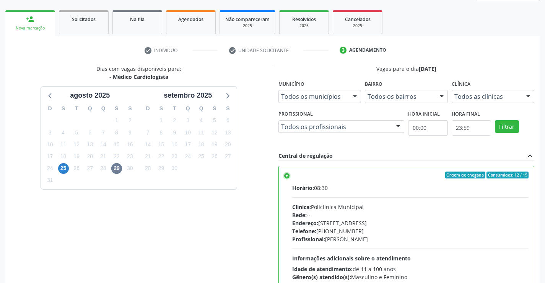
scroll to position [174, 0]
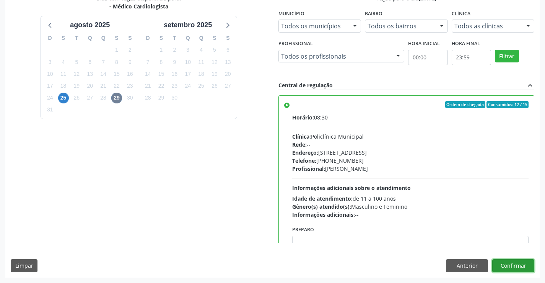
click at [527, 264] on button "Confirmar" at bounding box center [513, 265] width 42 height 13
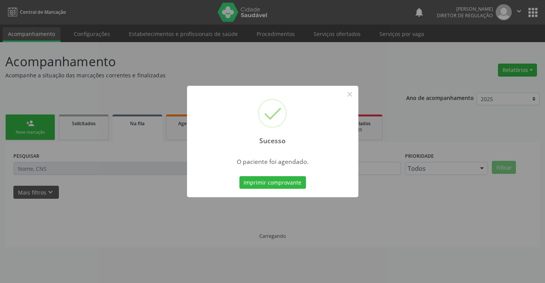
scroll to position [0, 0]
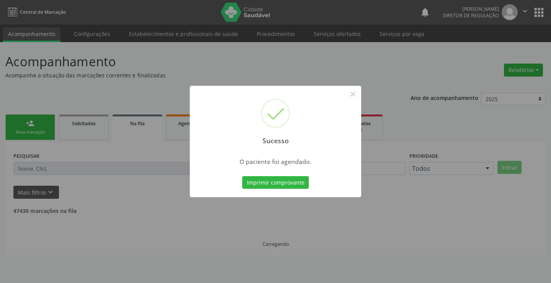
click at [242, 176] on button "Imprimir comprovante" at bounding box center [275, 182] width 67 height 13
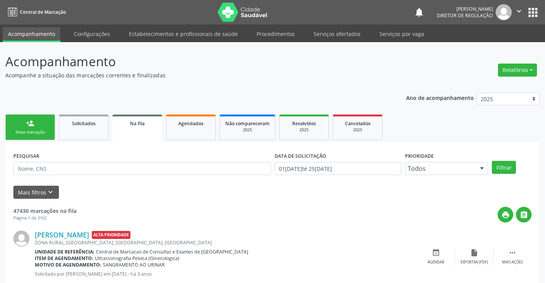
click at [40, 125] on link "person_add Nova marcação" at bounding box center [30, 127] width 50 height 26
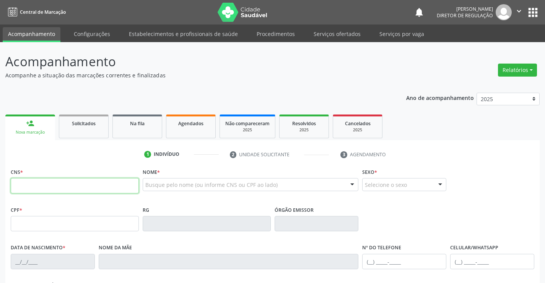
click at [29, 181] on input "text" at bounding box center [75, 185] width 128 height 15
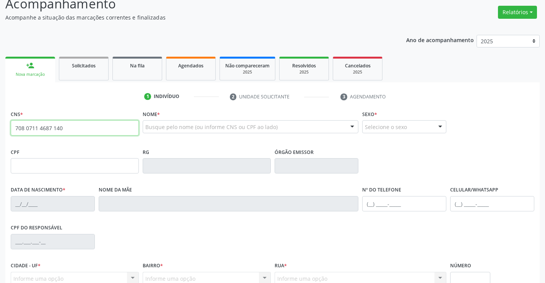
scroll to position [132, 0]
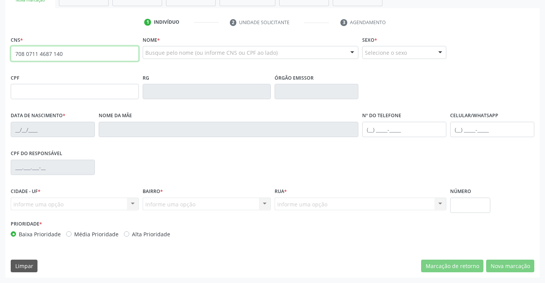
click at [27, 53] on input "708 0711 4687 140" at bounding box center [75, 53] width 128 height 15
type input "708 1071 1468 7140"
type input "272.745.515-15"
type input "0321801369"
type input "06/10/1954"
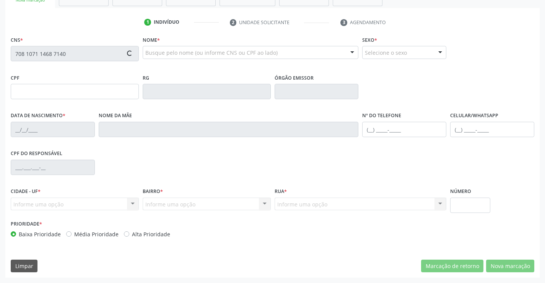
type input "(74) 99104-0773"
type input "272.745.515-15"
type input "S/N"
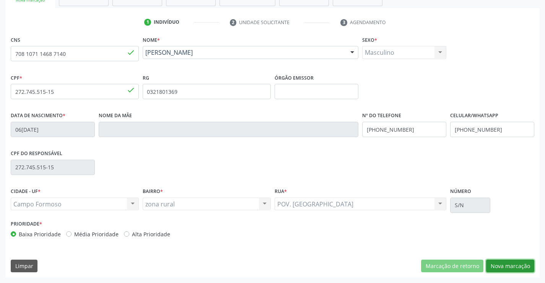
click at [514, 264] on button "Nova marcação" at bounding box center [510, 265] width 48 height 13
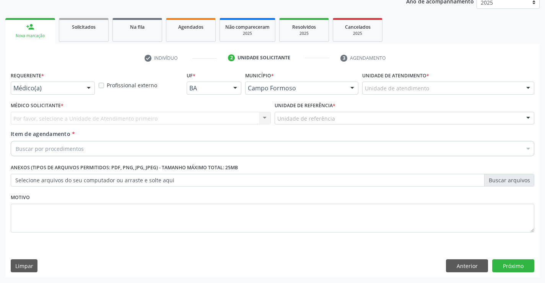
scroll to position [96, 0]
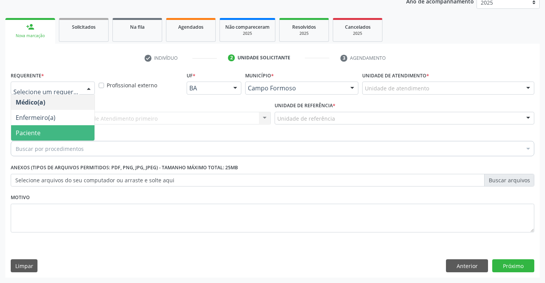
click at [46, 130] on span "Paciente" at bounding box center [52, 132] width 83 height 15
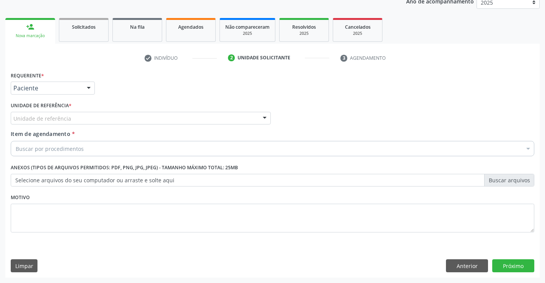
click at [153, 122] on div "Unidade de referência" at bounding box center [141, 118] width 260 height 13
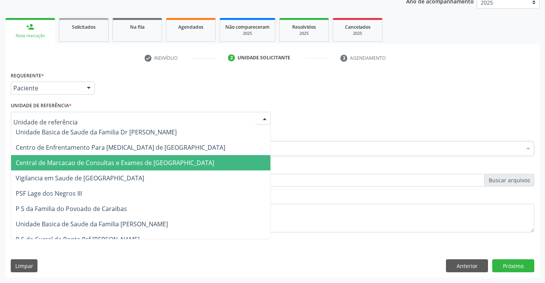
click at [153, 165] on span "Central de Marcacao de Consultas e Exames de [GEOGRAPHIC_DATA]" at bounding box center [115, 162] width 199 height 8
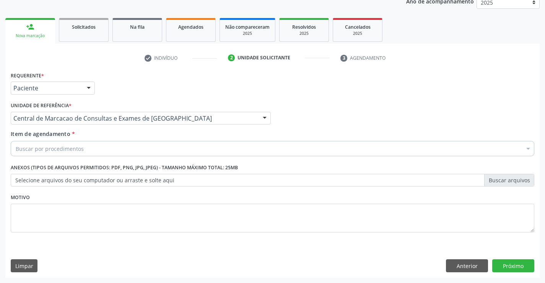
click at [180, 156] on div "Buscar por procedimentos" at bounding box center [273, 148] width 524 height 15
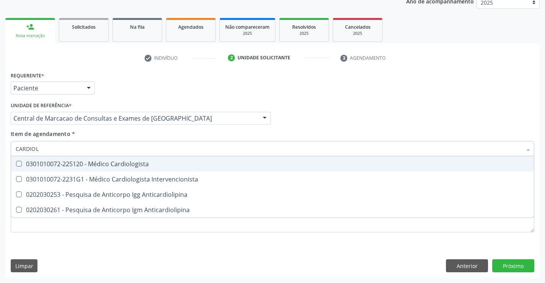
type input "CARDIOLO"
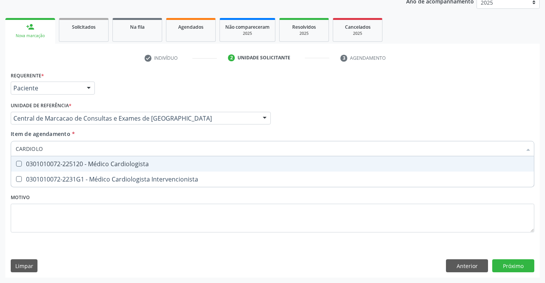
click at [178, 166] on div "0301010072-225120 - Médico Cardiologista" at bounding box center [273, 164] width 514 height 6
checkbox Cardiologista "true"
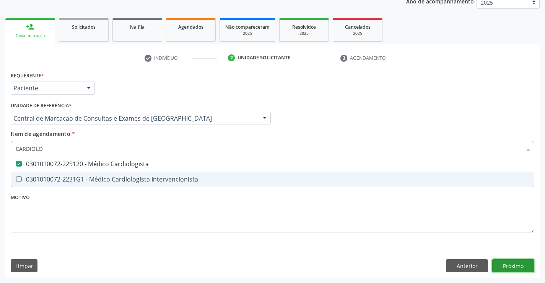
click at [532, 266] on div "Requerente * Paciente Médico(a) Enfermeiro(a) Paciente Nenhum resultado encontr…" at bounding box center [272, 174] width 535 height 208
checkbox Intervencionista "true"
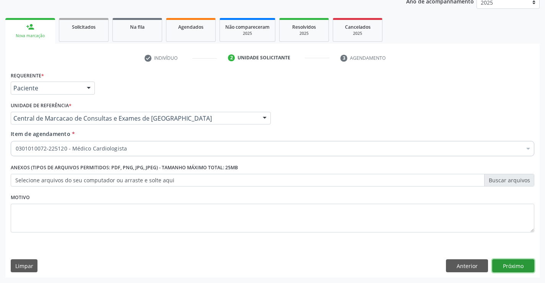
click at [517, 269] on button "Próximo" at bounding box center [513, 265] width 42 height 13
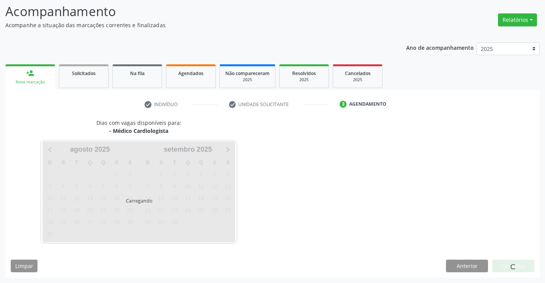
scroll to position [50, 0]
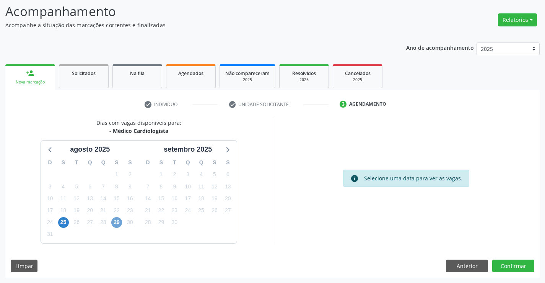
click at [114, 223] on span "29" at bounding box center [116, 222] width 11 height 11
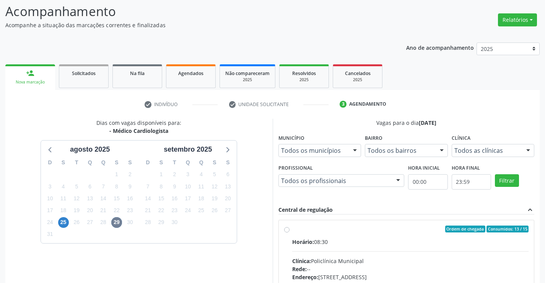
click at [290, 232] on input "Ordem de chegada Consumidos: 13 / 15 Horário: 08:30 Clínica: Policlínica Munici…" at bounding box center [286, 228] width 5 height 7
radio input "true"
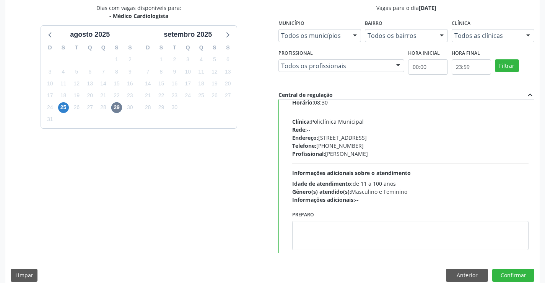
scroll to position [38, 0]
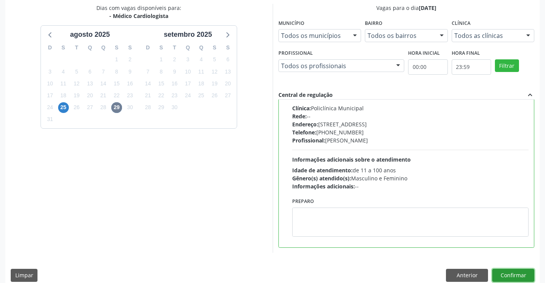
click at [505, 272] on button "Confirmar" at bounding box center [513, 275] width 42 height 13
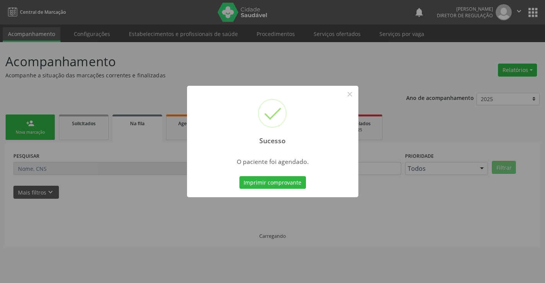
scroll to position [0, 0]
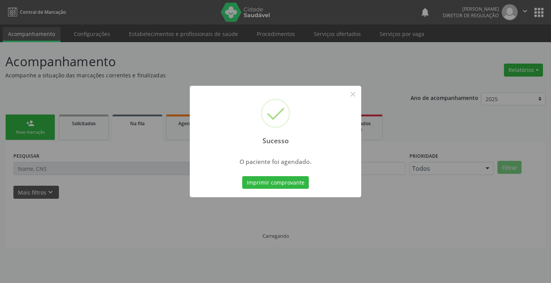
click at [242, 176] on button "Imprimir comprovante" at bounding box center [275, 182] width 67 height 13
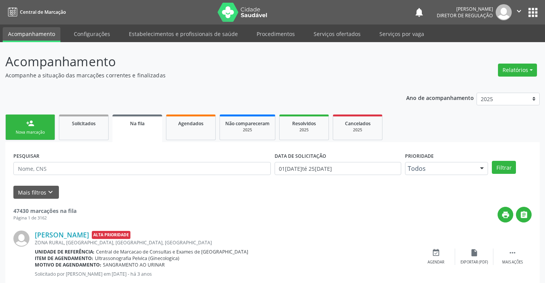
click at [518, 11] on icon "" at bounding box center [519, 11] width 8 height 8
click at [481, 47] on link "Sair" at bounding box center [499, 46] width 53 height 11
